Goal: Navigation & Orientation: Find specific page/section

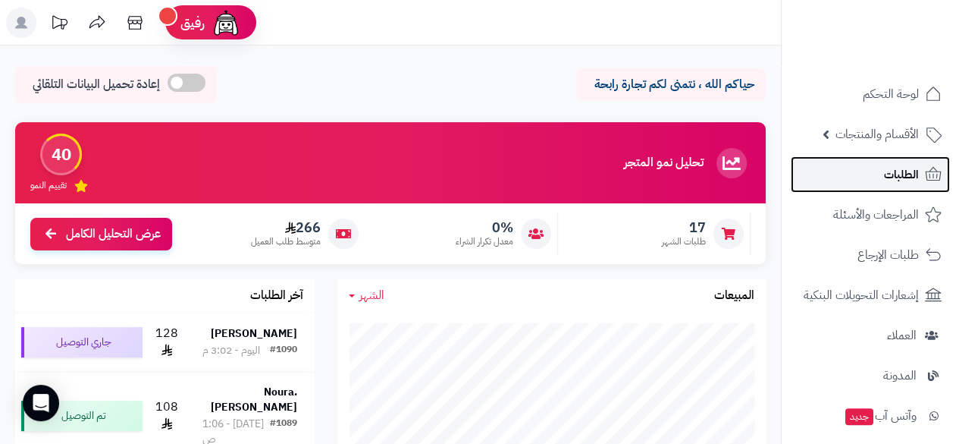
click at [915, 172] on span "الطلبات" at bounding box center [901, 174] width 35 height 21
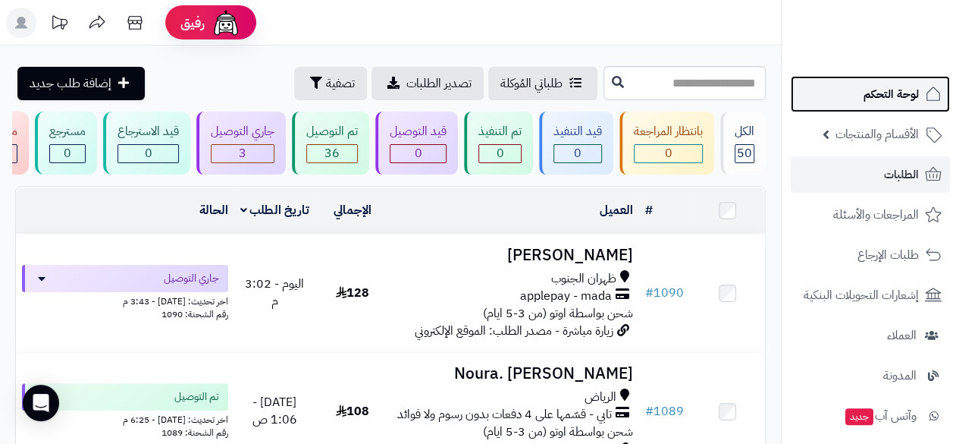
click at [901, 88] on span "لوحة التحكم" at bounding box center [891, 93] width 55 height 21
